Goal: Task Accomplishment & Management: Manage account settings

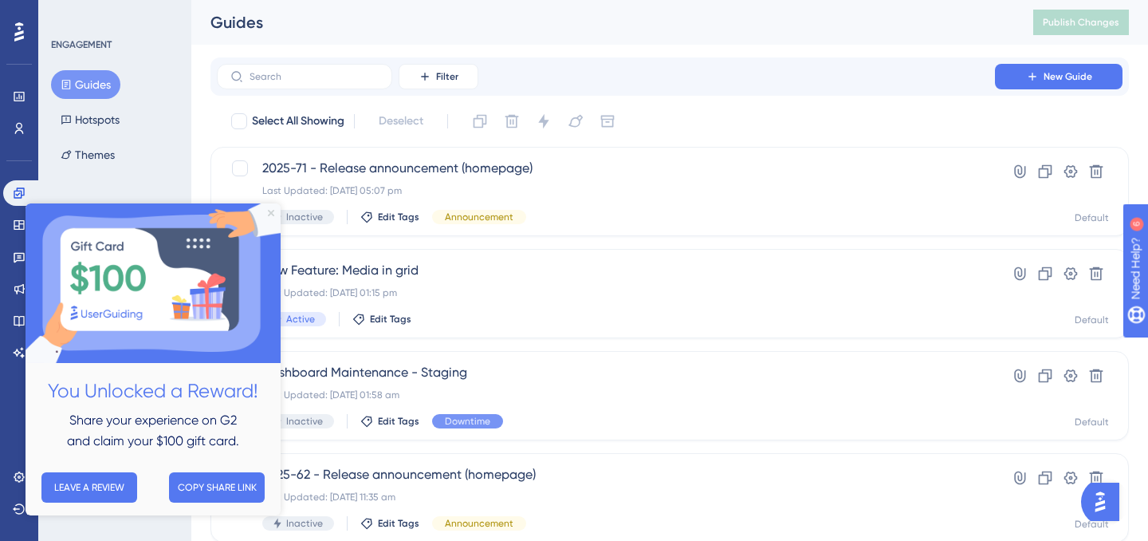
click at [272, 213] on icon "Close Preview" at bounding box center [271, 213] width 6 height 6
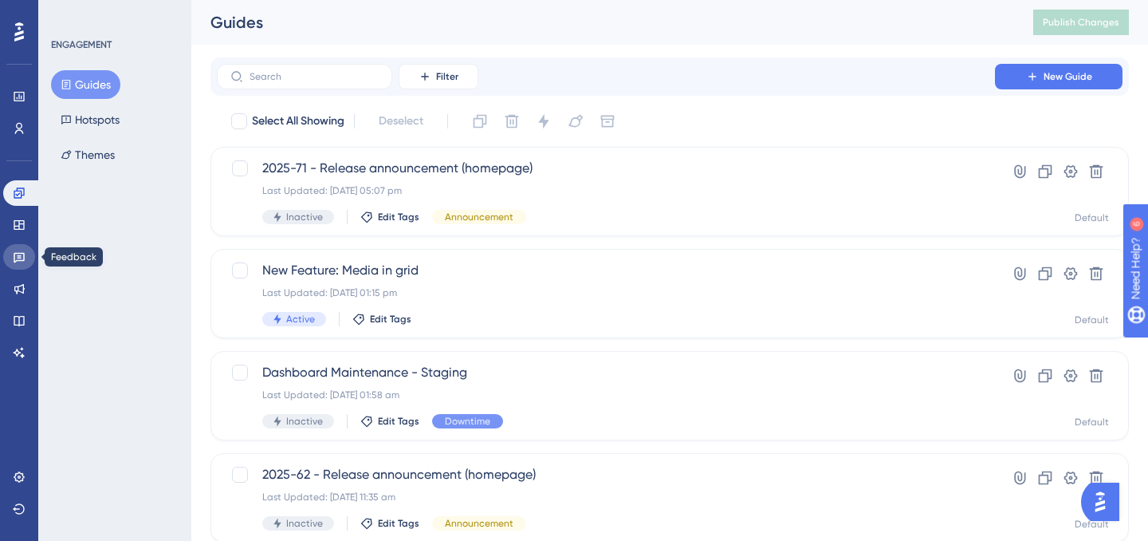
click at [25, 264] on link at bounding box center [19, 257] width 32 height 26
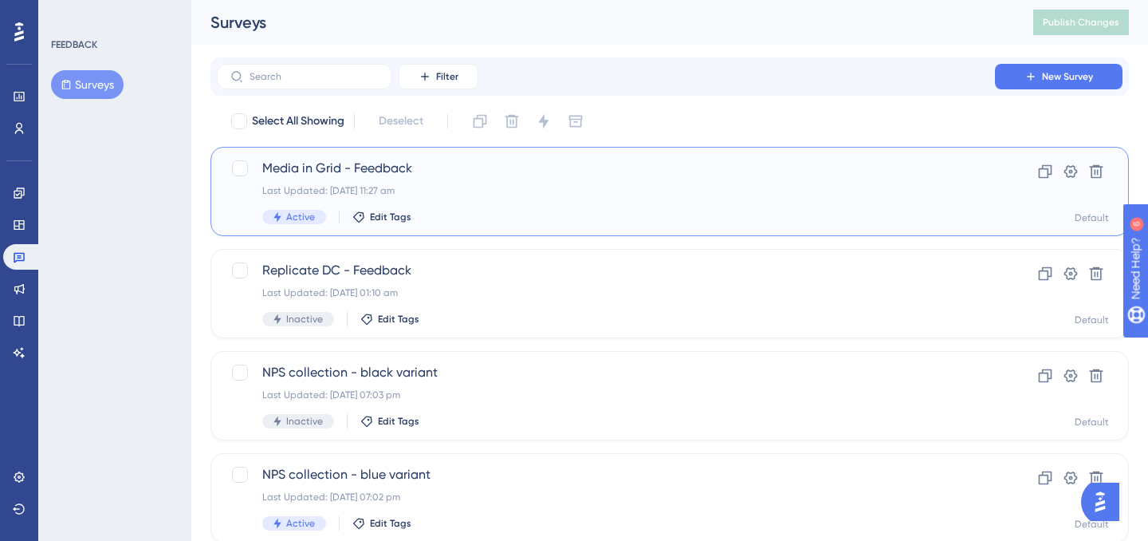
click at [507, 210] on div "Active Edit Tags" at bounding box center [605, 217] width 687 height 14
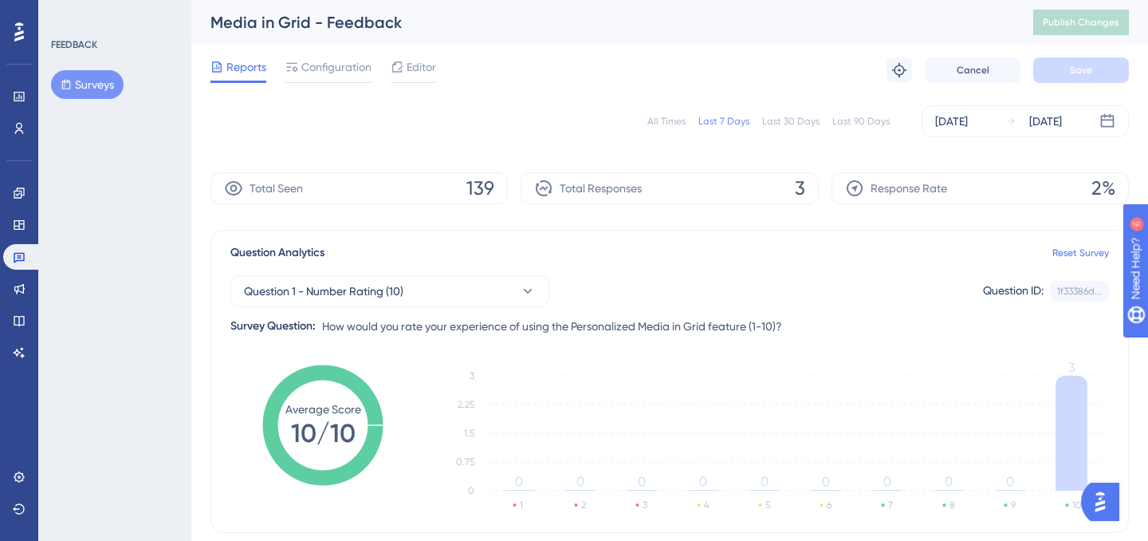
scroll to position [360, 0]
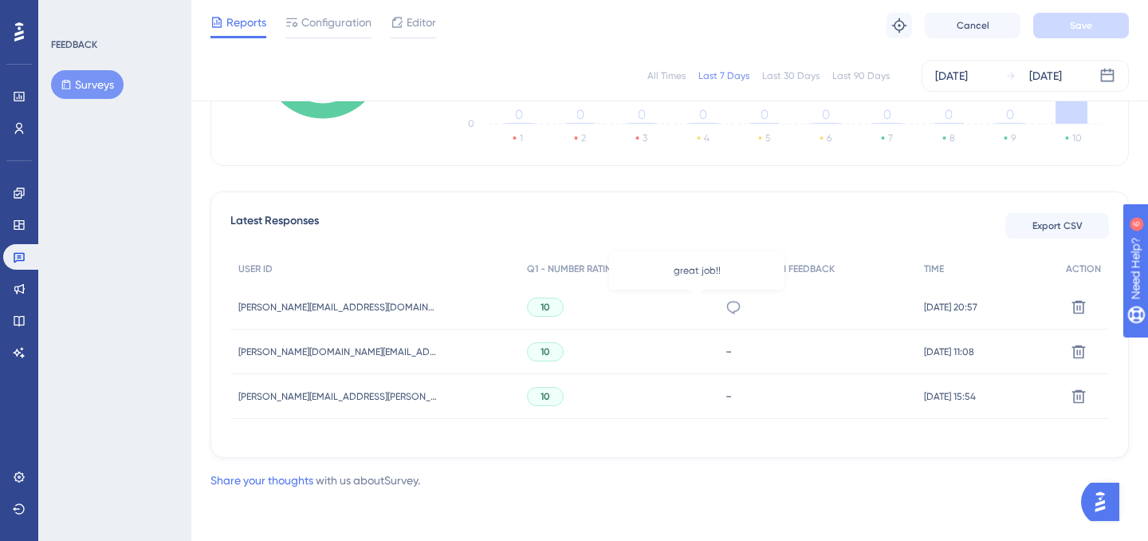
click at [727, 304] on icon at bounding box center [734, 307] width 14 height 13
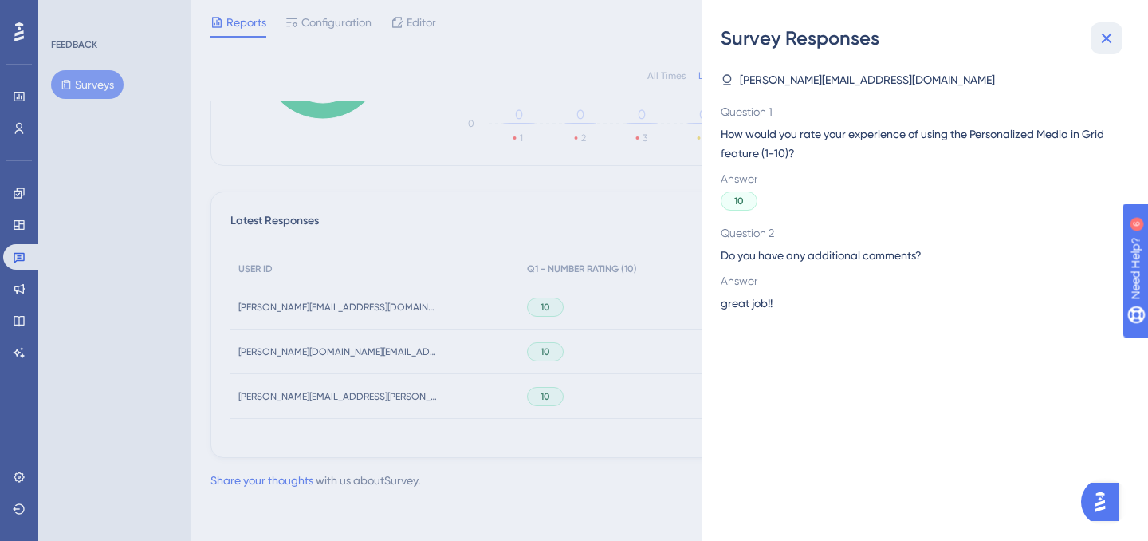
click at [1099, 32] on icon at bounding box center [1106, 38] width 19 height 19
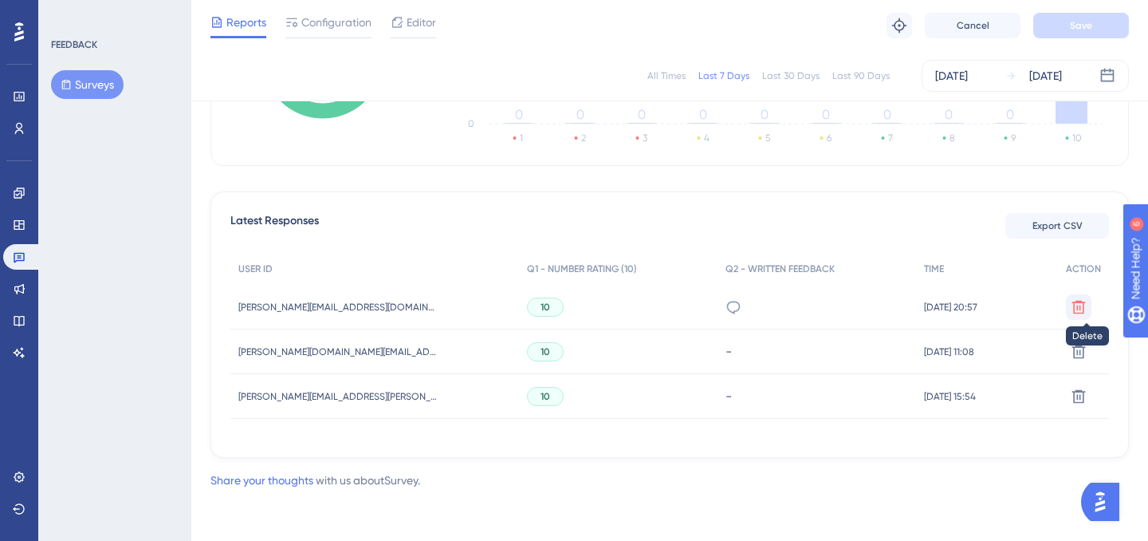
click at [1083, 299] on icon at bounding box center [1079, 307] width 16 height 16
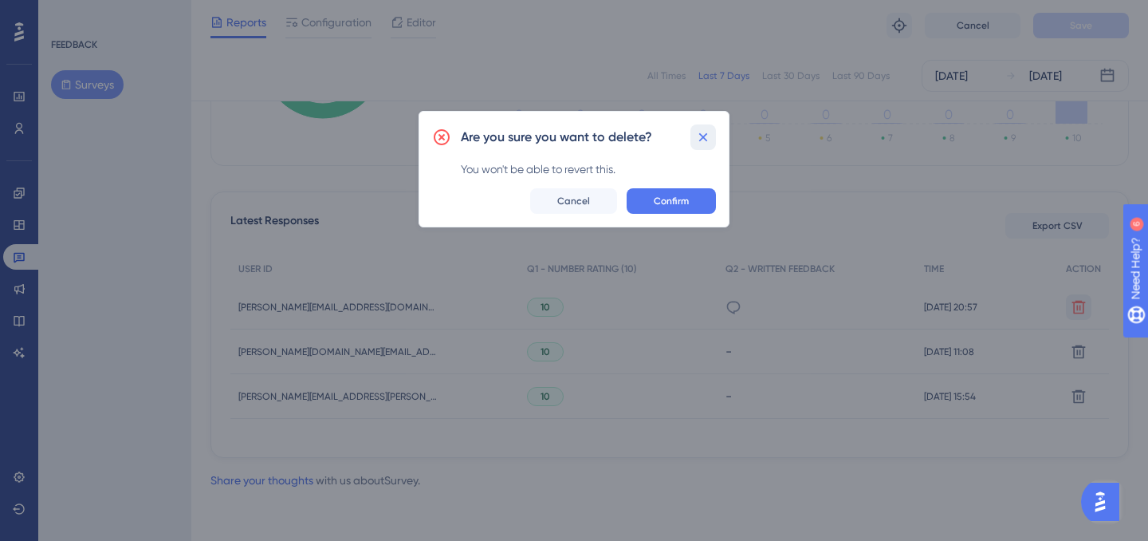
click at [700, 129] on icon at bounding box center [703, 137] width 16 height 16
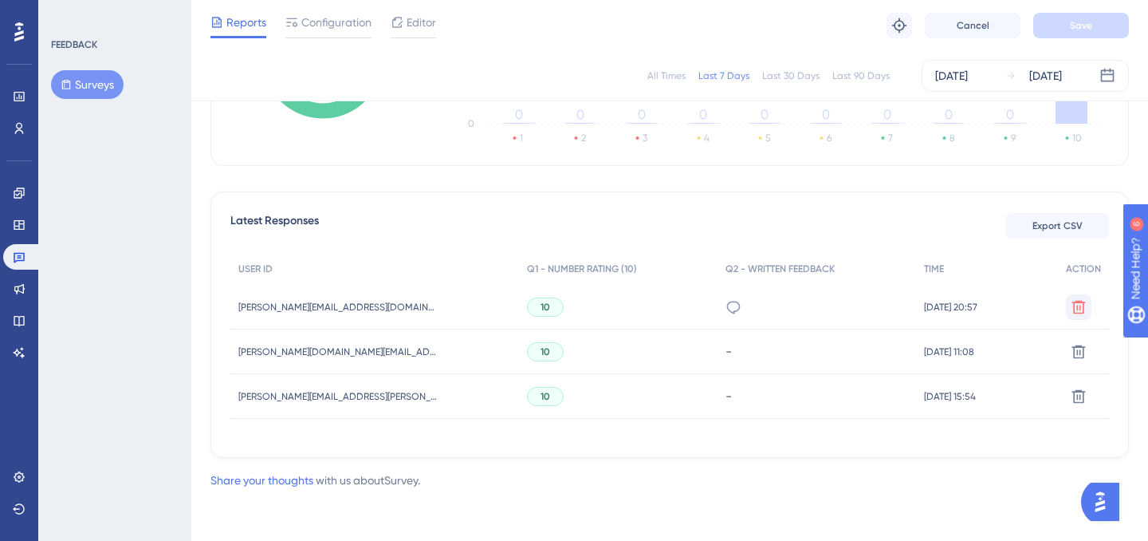
scroll to position [0, 0]
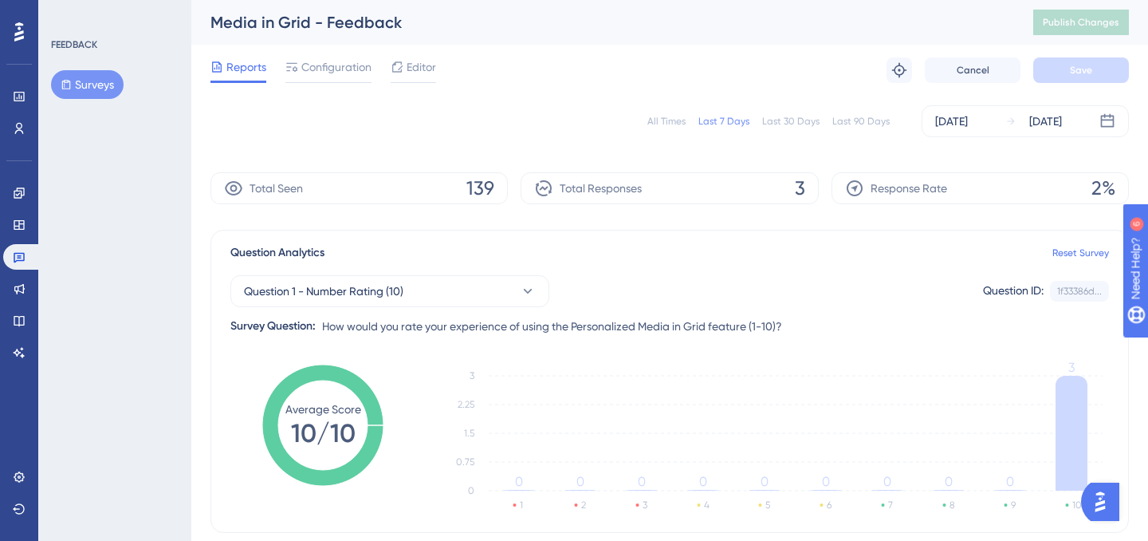
click at [663, 124] on div "All Times" at bounding box center [666, 121] width 38 height 13
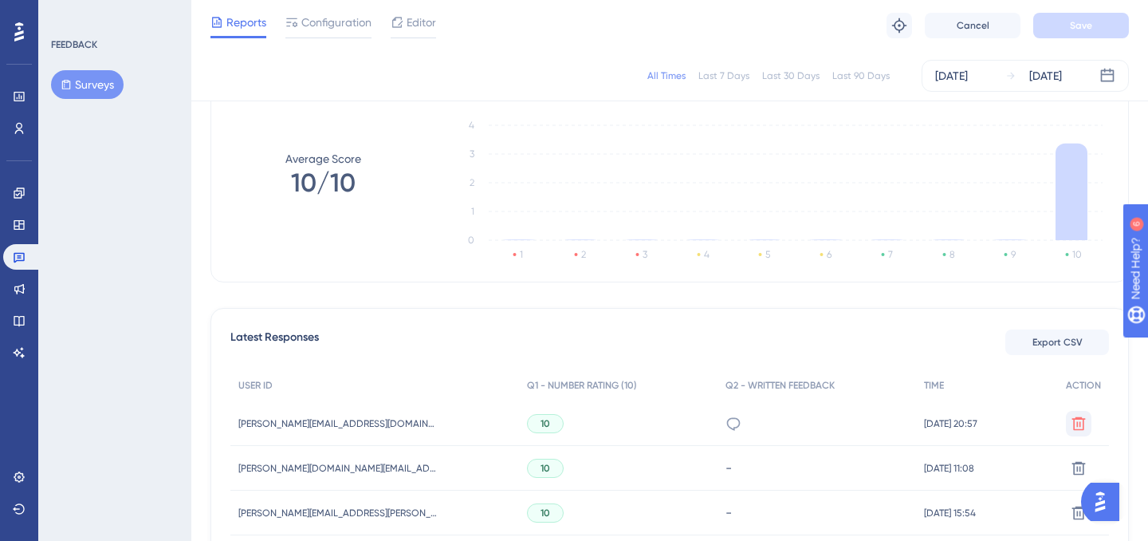
scroll to position [405, 0]
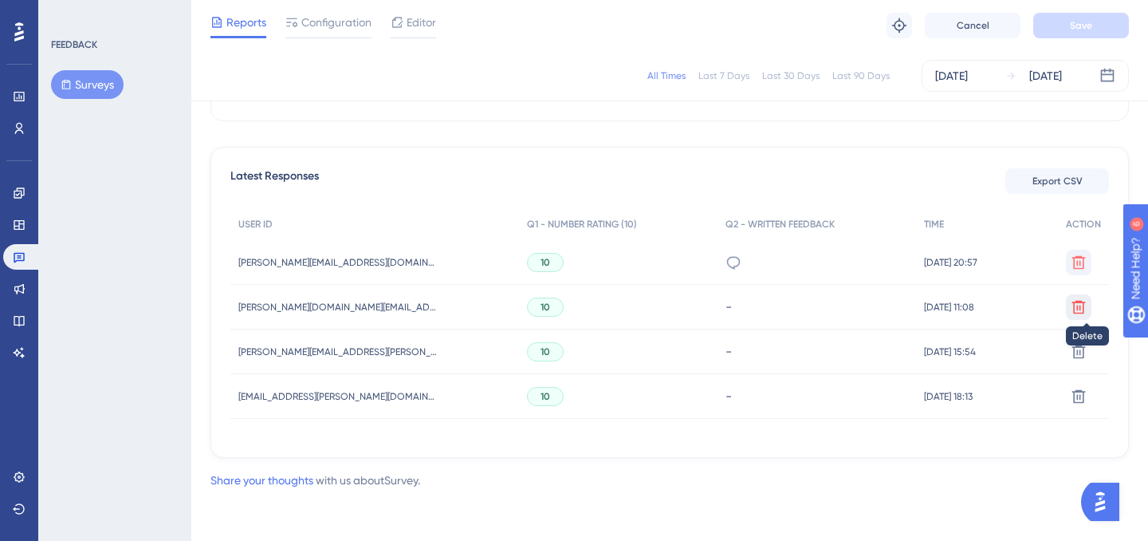
click at [1084, 317] on button at bounding box center [1079, 307] width 26 height 26
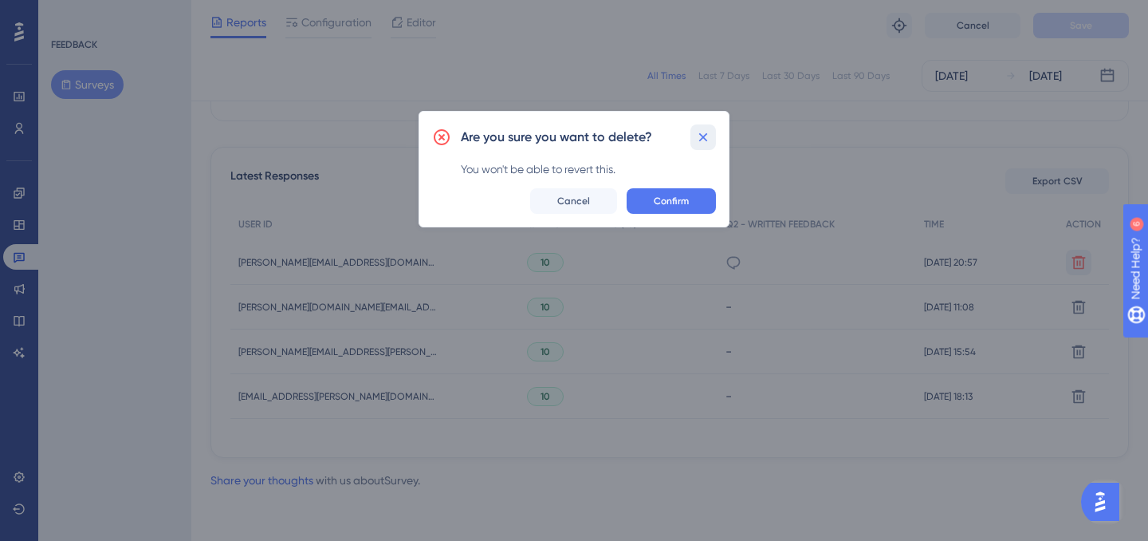
click at [710, 136] on icon at bounding box center [703, 137] width 16 height 16
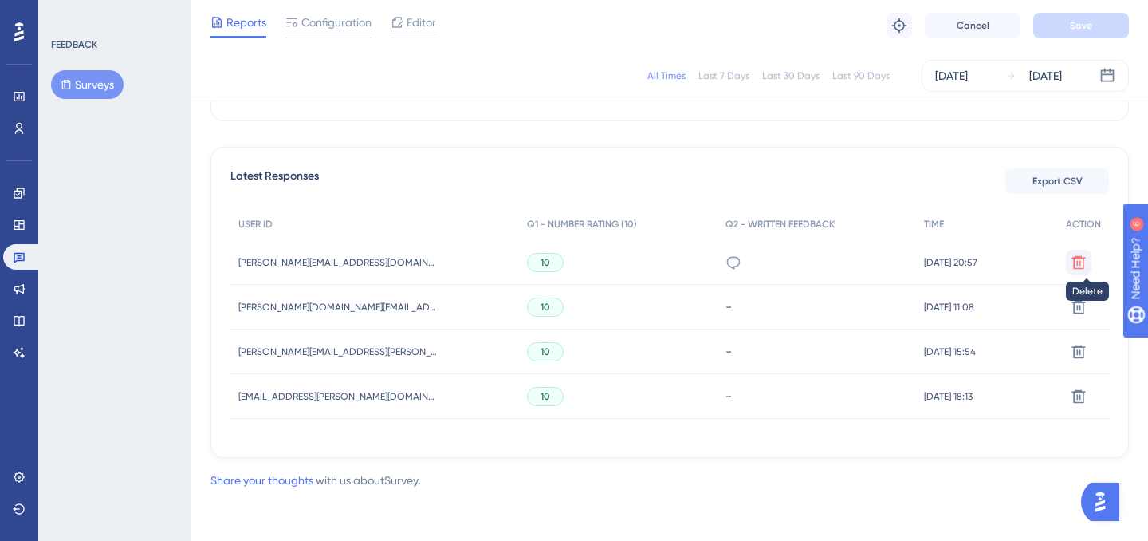
click at [1072, 268] on icon at bounding box center [1079, 262] width 16 height 16
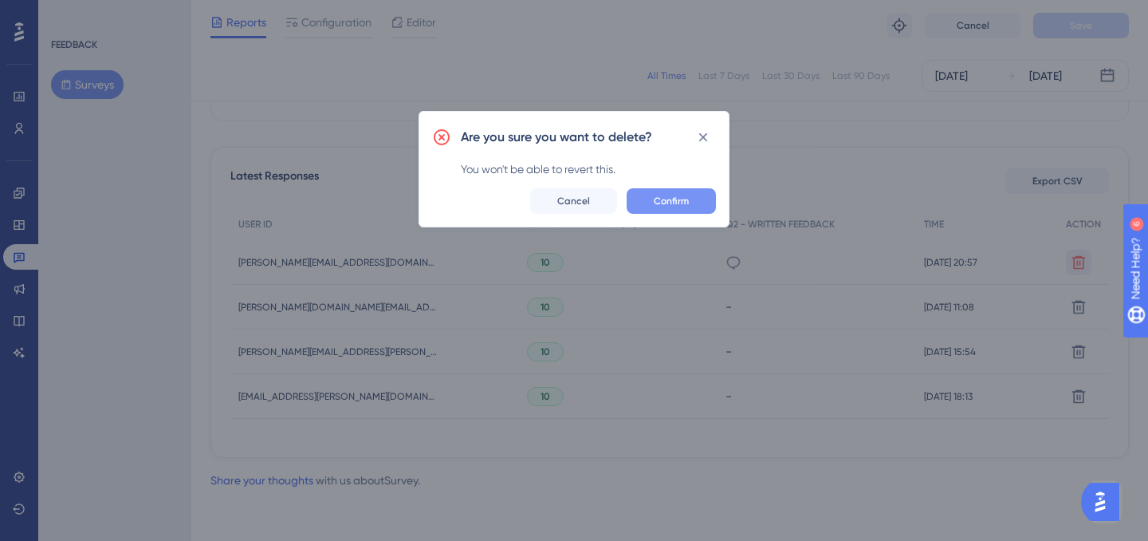
click at [655, 198] on span "Confirm" at bounding box center [671, 201] width 35 height 13
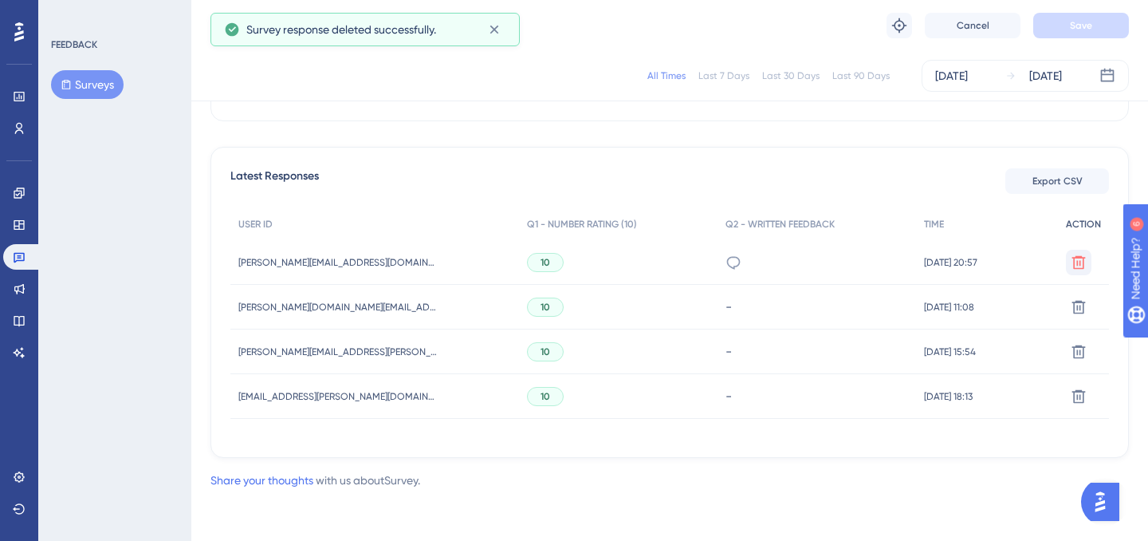
scroll to position [360, 0]
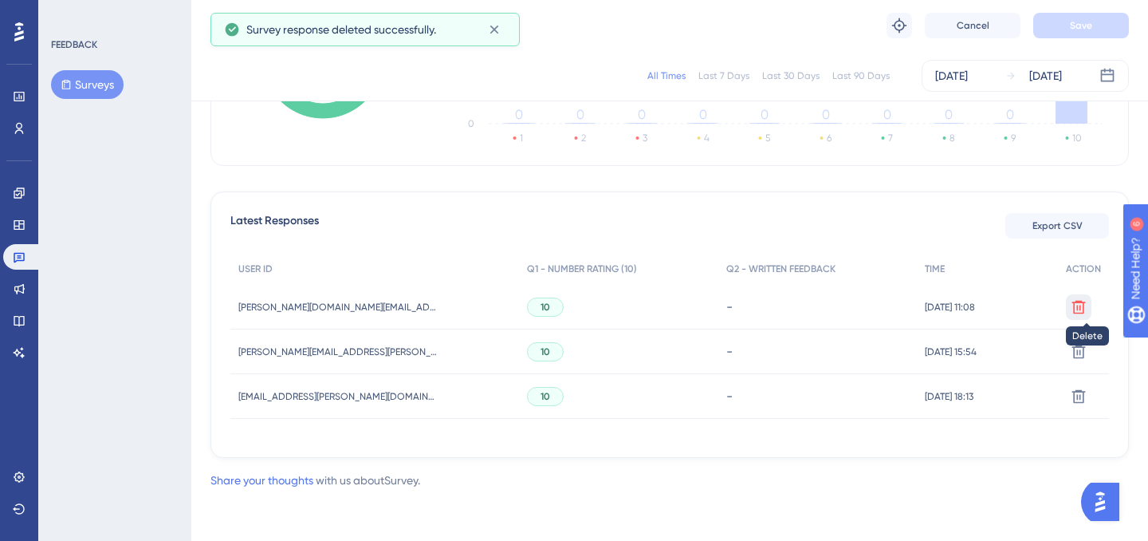
click at [1072, 308] on icon at bounding box center [1079, 307] width 16 height 16
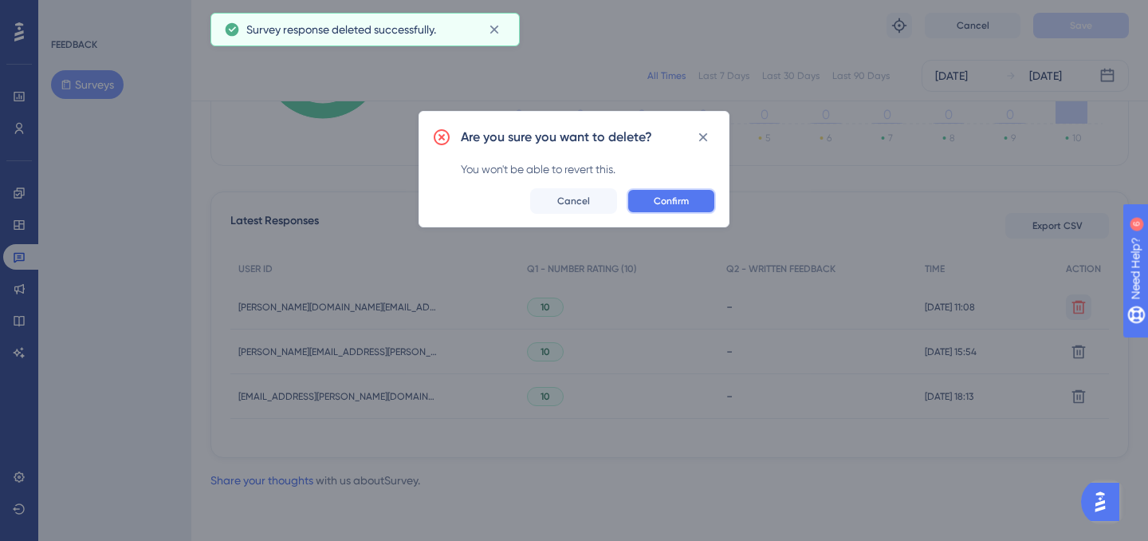
click at [691, 203] on button "Confirm" at bounding box center [671, 201] width 89 height 26
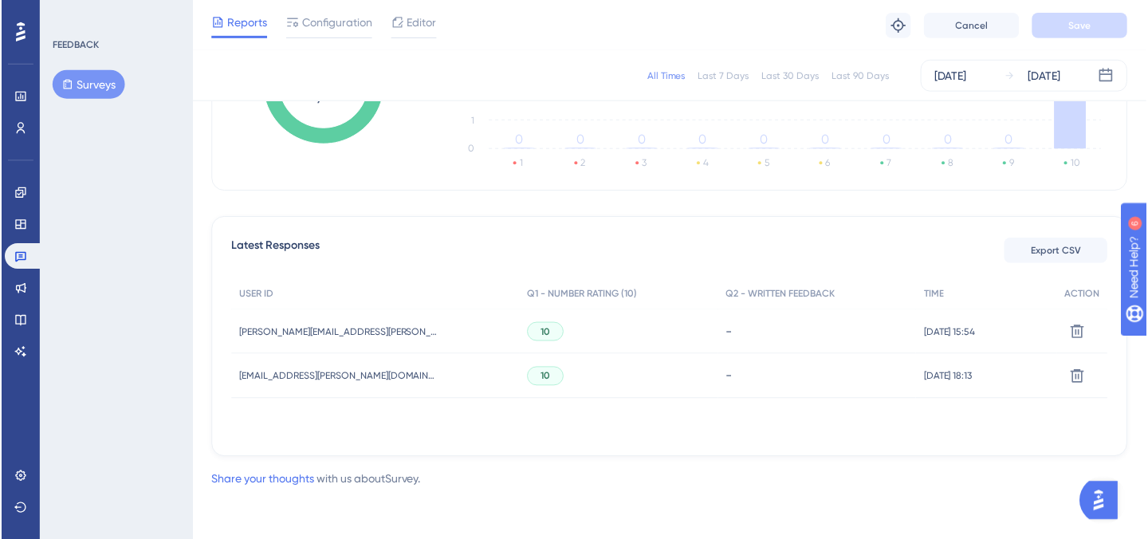
scroll to position [336, 0]
